Goal: Task Accomplishment & Management: Manage account settings

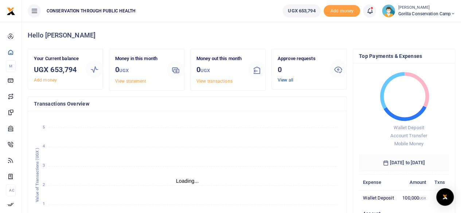
scroll to position [6, 6]
click at [285, 81] on link "View all" at bounding box center [286, 80] width 16 height 5
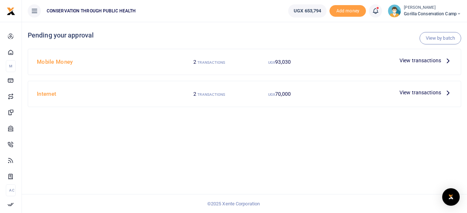
click at [442, 61] on p "View transactions" at bounding box center [425, 61] width 53 height 8
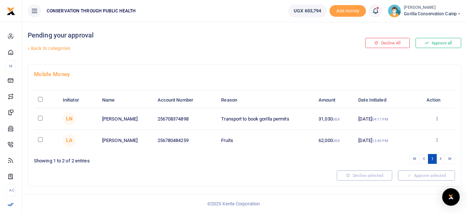
click at [438, 116] on icon at bounding box center [436, 118] width 5 height 5
click at [409, 128] on link "Approve" at bounding box center [410, 130] width 58 height 10
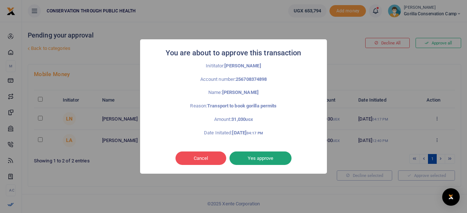
click at [277, 159] on button "Yes approve" at bounding box center [260, 159] width 62 height 14
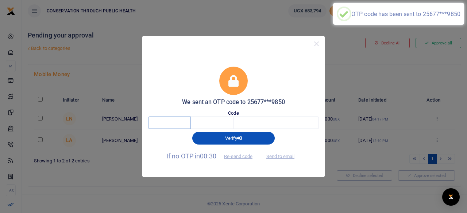
click at [175, 128] on input "text" at bounding box center [169, 123] width 43 height 12
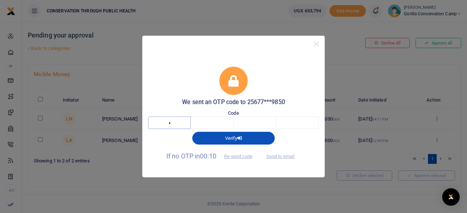
type input "2"
type input "8"
type input "7"
